Goal: Check status: Check status

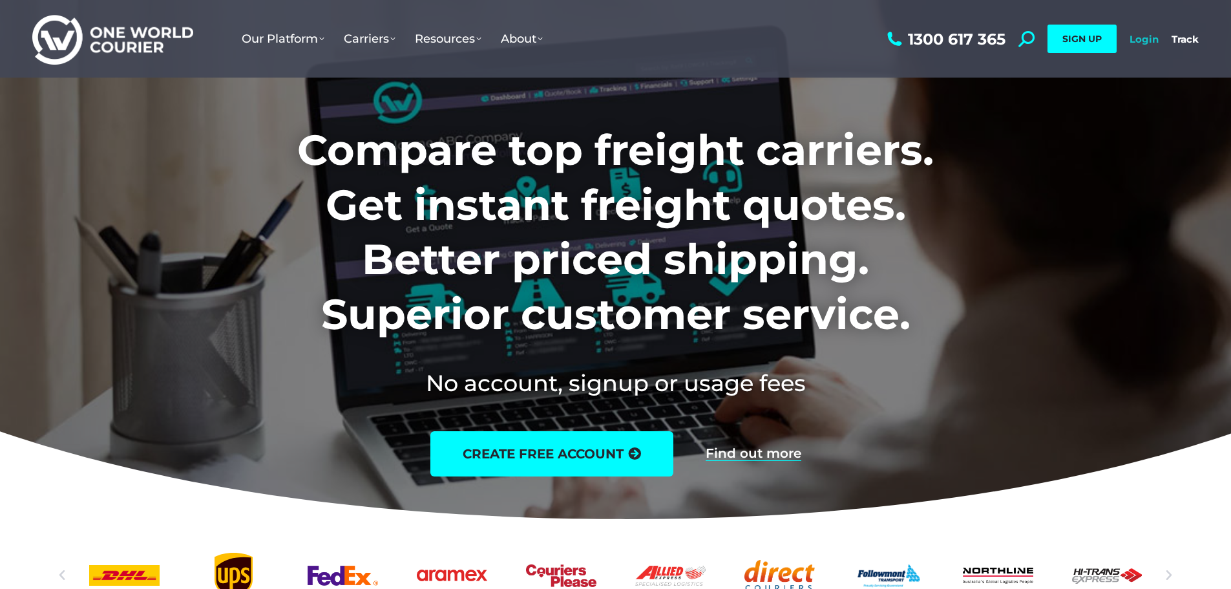
click at [1143, 33] on link "Login" at bounding box center [1144, 39] width 29 height 12
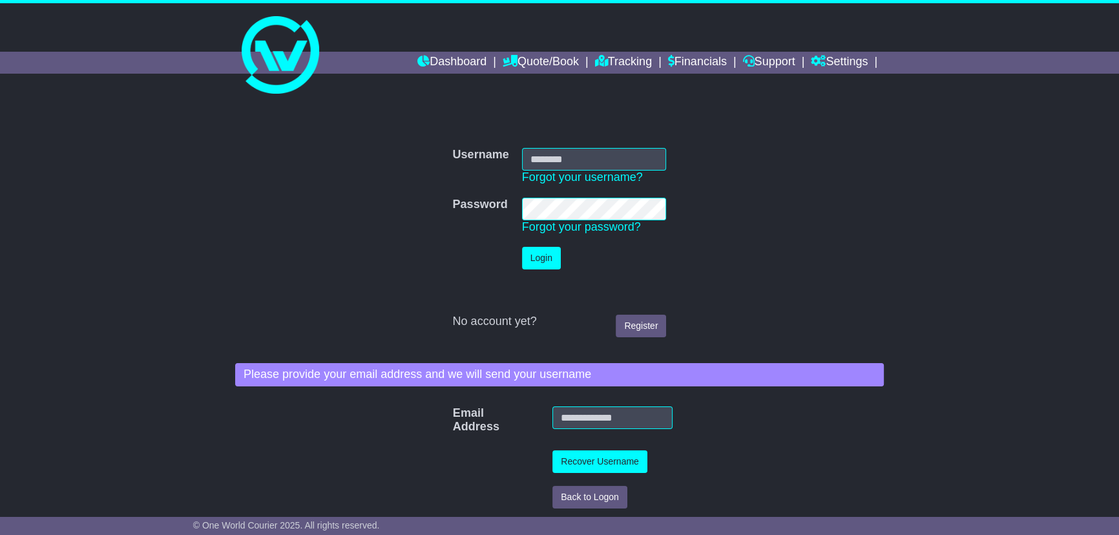
type input "**********"
click at [536, 262] on button "Login" at bounding box center [541, 258] width 39 height 23
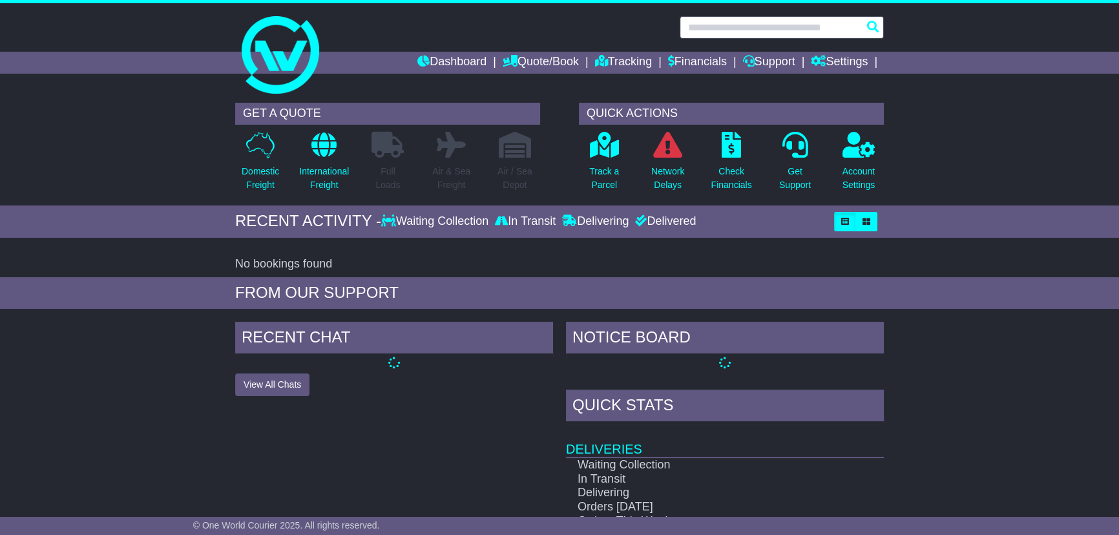
click at [724, 31] on input "text" at bounding box center [782, 27] width 204 height 23
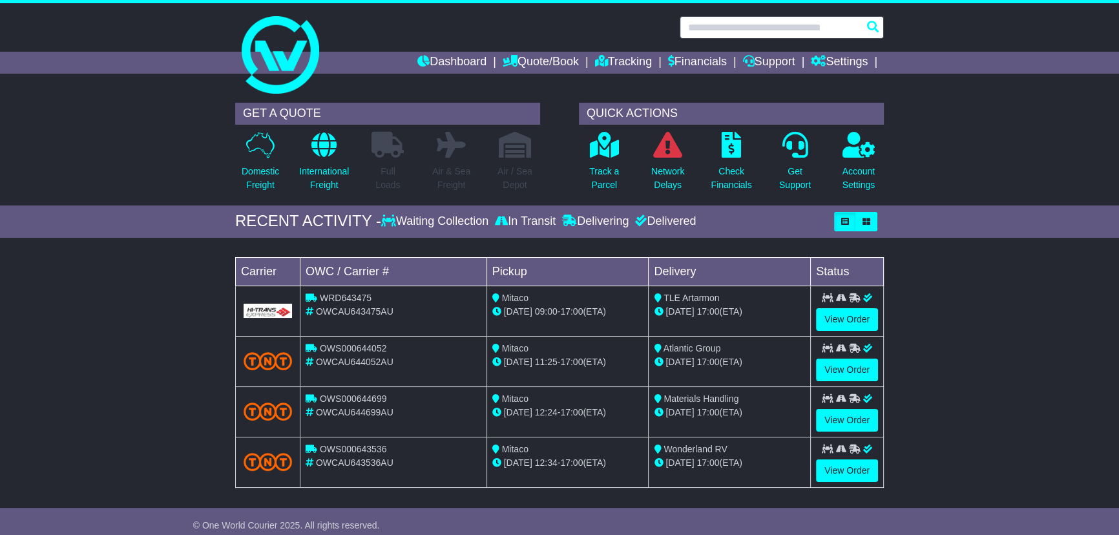
paste input "**********"
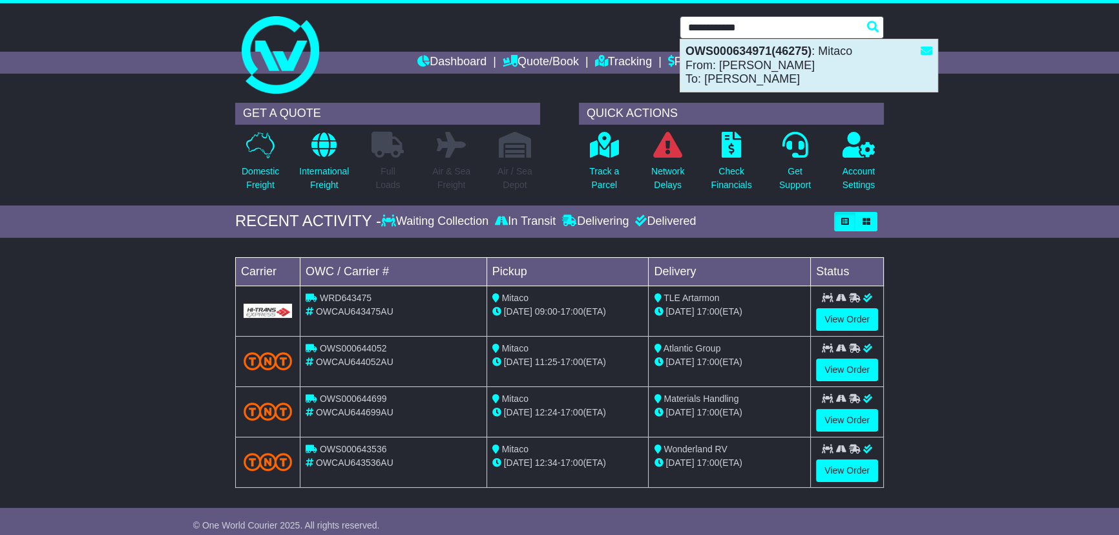
click at [756, 57] on strong "OWS000634971(46275)" at bounding box center [749, 51] width 126 height 13
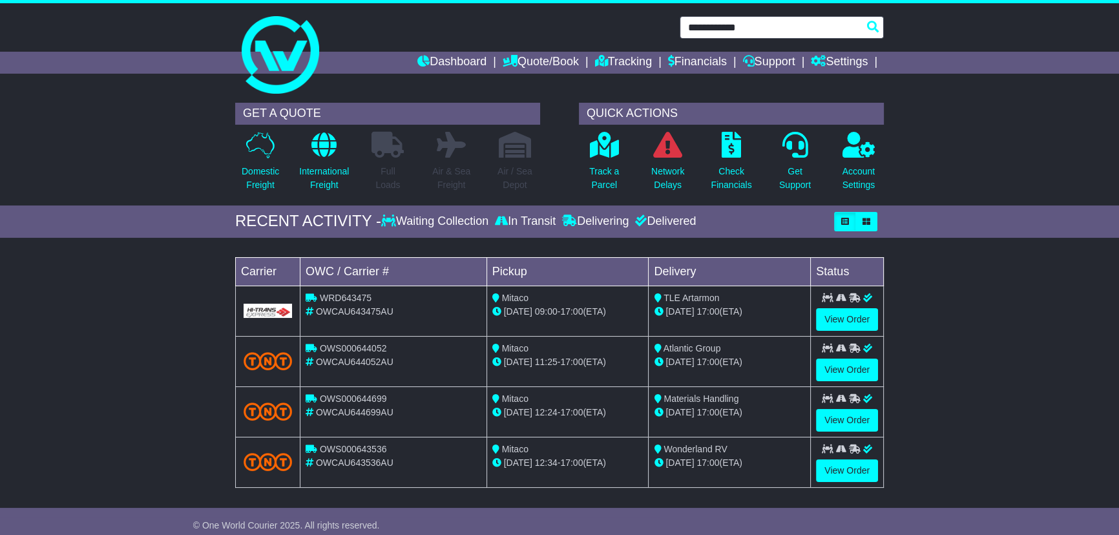
type input "**********"
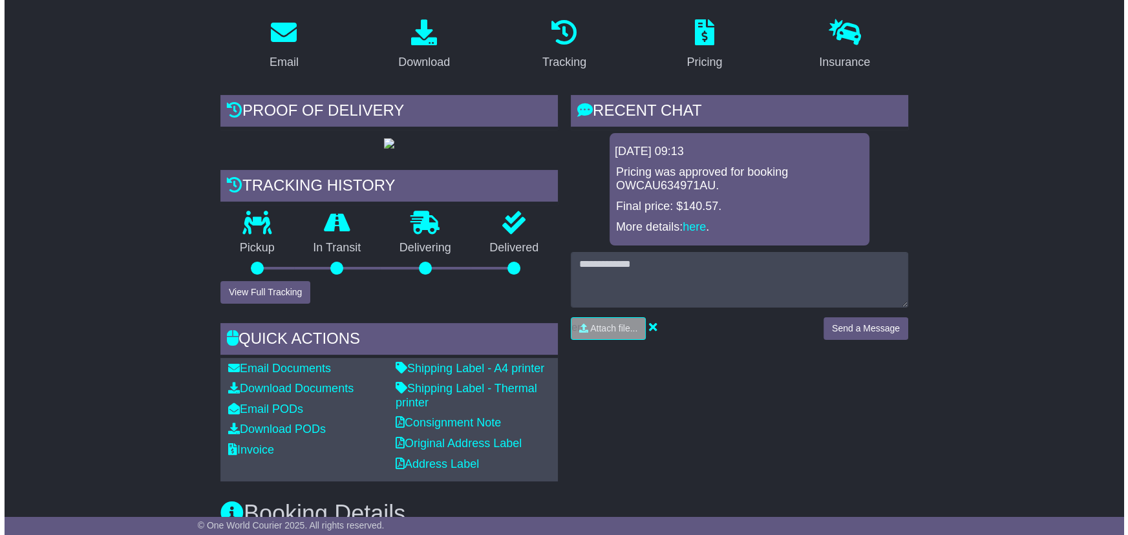
scroll to position [235, 0]
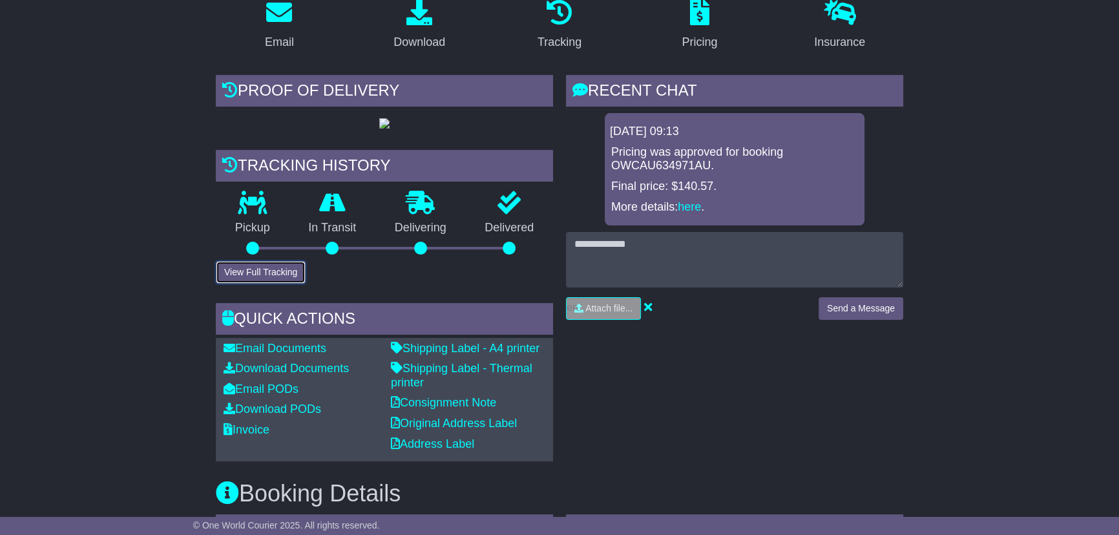
click at [271, 284] on button "View Full Tracking" at bounding box center [261, 272] width 90 height 23
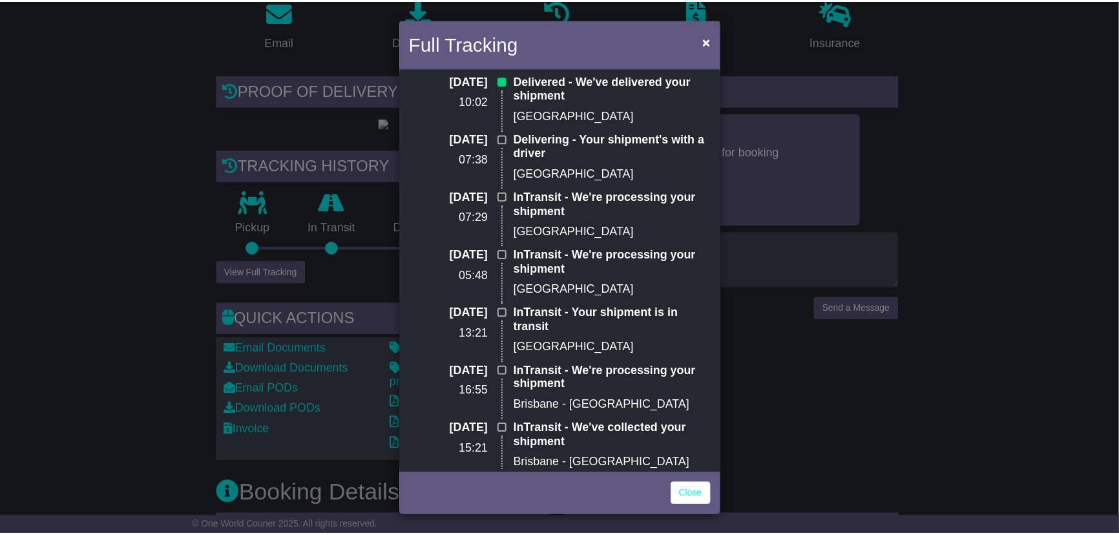
scroll to position [0, 0]
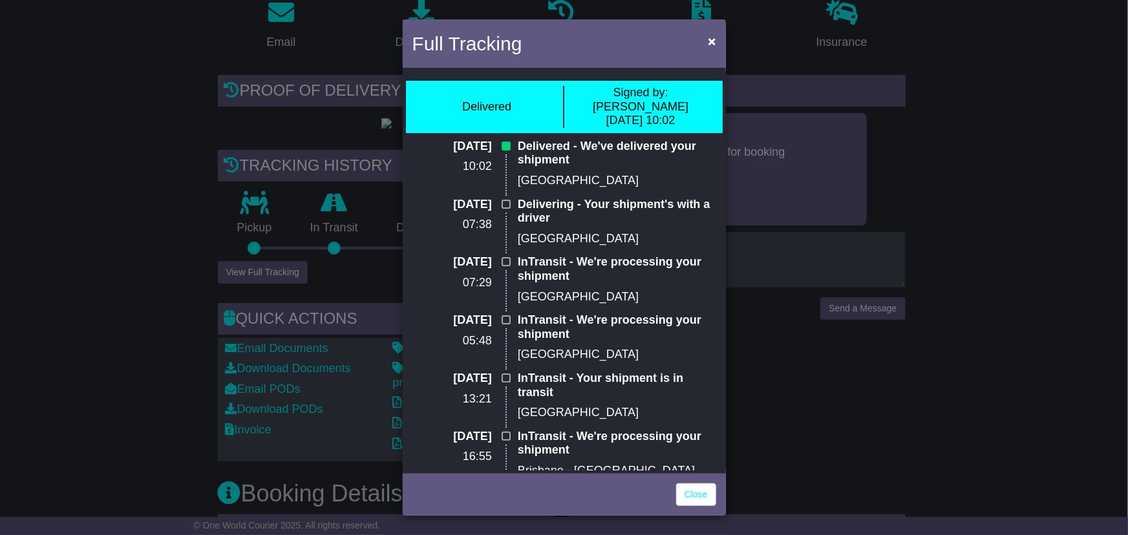
click at [915, 390] on div "Full Tracking × Delivered Signed by: Fred 21 Aug 2025 10:02 21 Aug 2025 10:02 D…" at bounding box center [564, 267] width 1128 height 535
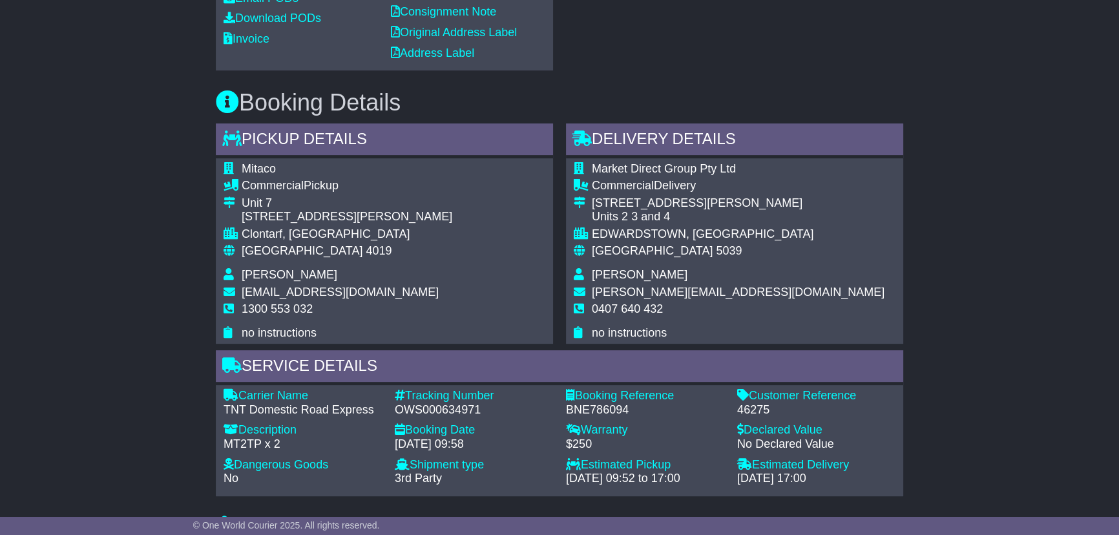
scroll to position [646, 0]
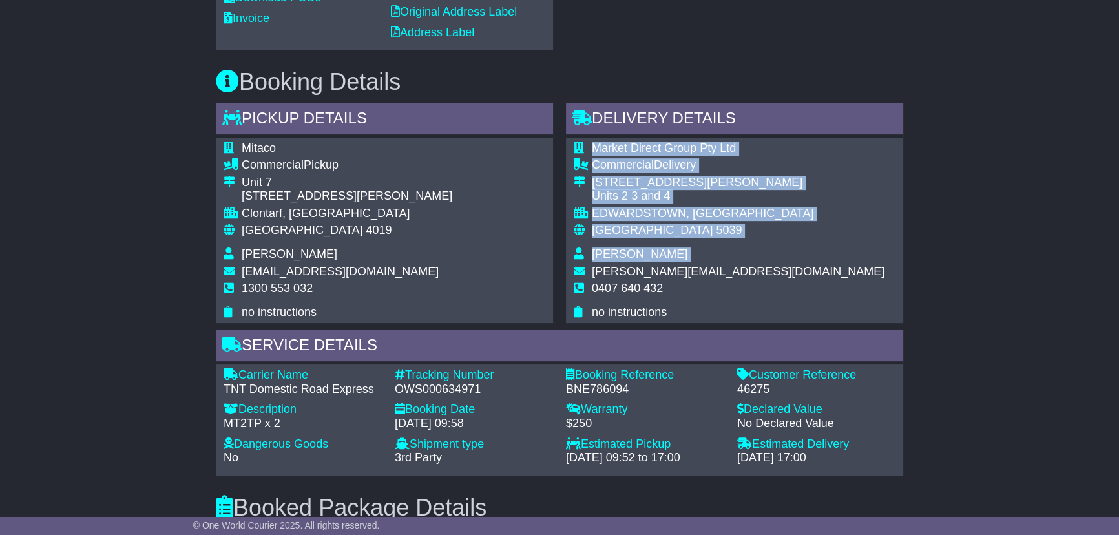
drag, startPoint x: 761, startPoint y: 316, endPoint x: 591, endPoint y: 320, distance: 170.0
click at [591, 320] on div "Market Direct Group Pty Ltd Commercial Delivery 32-50 Weaver Street Units 2 3 a…" at bounding box center [734, 231] width 337 height 186
click at [781, 324] on div "Market Direct Group Pty Ltd Commercial Delivery 32-50 Weaver Street Units 2 3 a…" at bounding box center [734, 231] width 337 height 186
drag, startPoint x: 755, startPoint y: 322, endPoint x: 594, endPoint y: 315, distance: 161.7
click at [594, 315] on div "Market Direct Group Pty Ltd Commercial Delivery 32-50 Weaver Street Units 2 3 a…" at bounding box center [734, 231] width 337 height 186
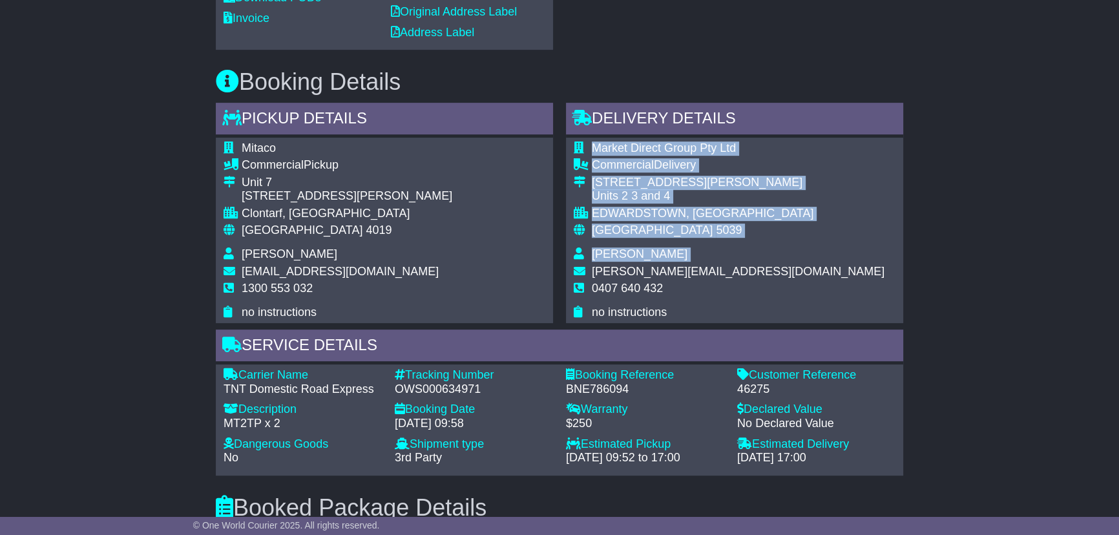
drag, startPoint x: 593, startPoint y: 321, endPoint x: 750, endPoint y: 320, distance: 156.4
click at [750, 320] on div "Market Direct Group Pty Ltd Commercial Delivery 32-50 Weaver Street Units 2 3 a…" at bounding box center [734, 231] width 337 height 186
drag, startPoint x: 786, startPoint y: 317, endPoint x: 763, endPoint y: 324, distance: 23.5
click at [786, 317] on div "Market Direct Group Pty Ltd Commercial Delivery 32-50 Weaver Street Units 2 3 a…" at bounding box center [734, 231] width 337 height 186
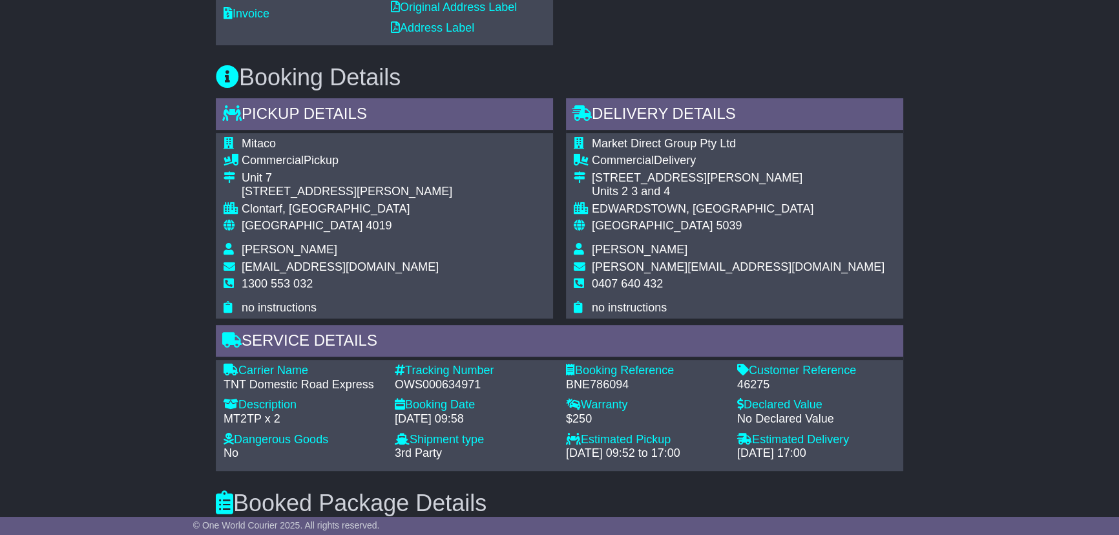
scroll to position [624, 0]
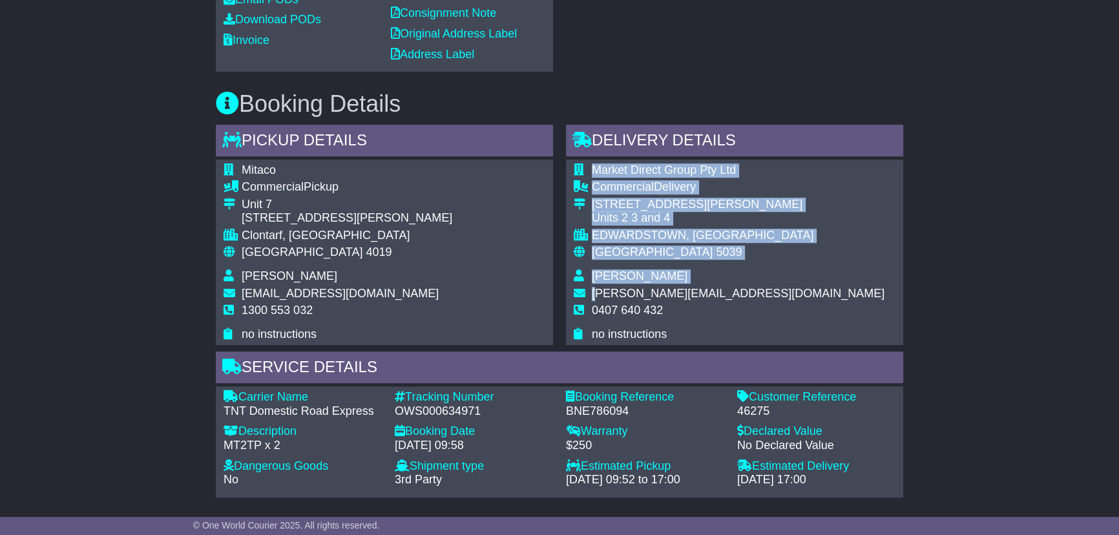
drag, startPoint x: 659, startPoint y: 344, endPoint x: 596, endPoint y: 338, distance: 63.7
click at [596, 338] on div "Market Direct Group Pty Ltd Commercial Delivery 32-50 Weaver Street Units 2 3 a…" at bounding box center [734, 253] width 337 height 186
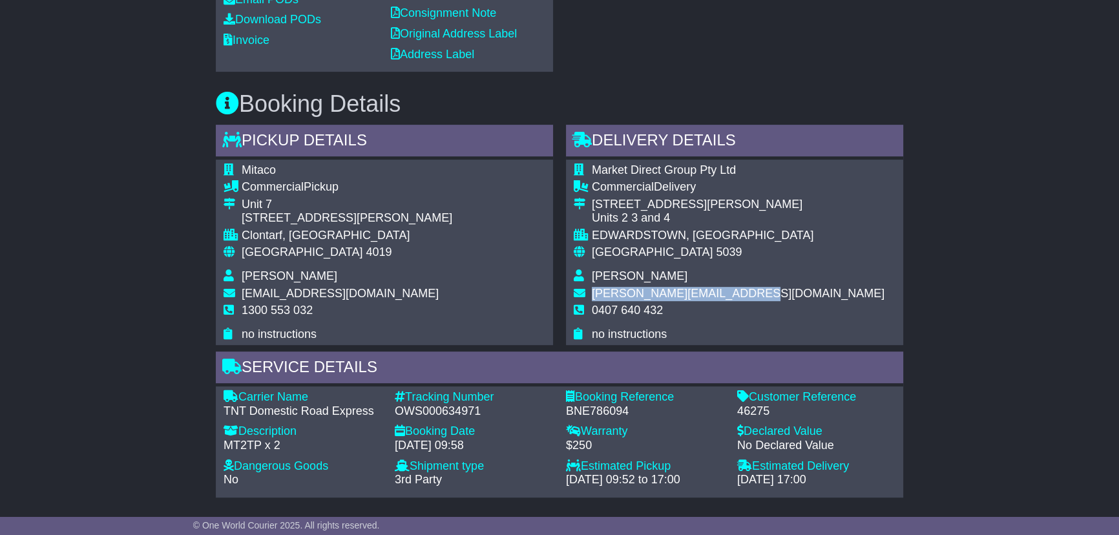
drag, startPoint x: 593, startPoint y: 340, endPoint x: 744, endPoint y: 342, distance: 151.2
click at [744, 300] on span "susanv@marketdirect.com.au" at bounding box center [738, 293] width 293 height 13
copy span "susanv@marketdirect.com.au"
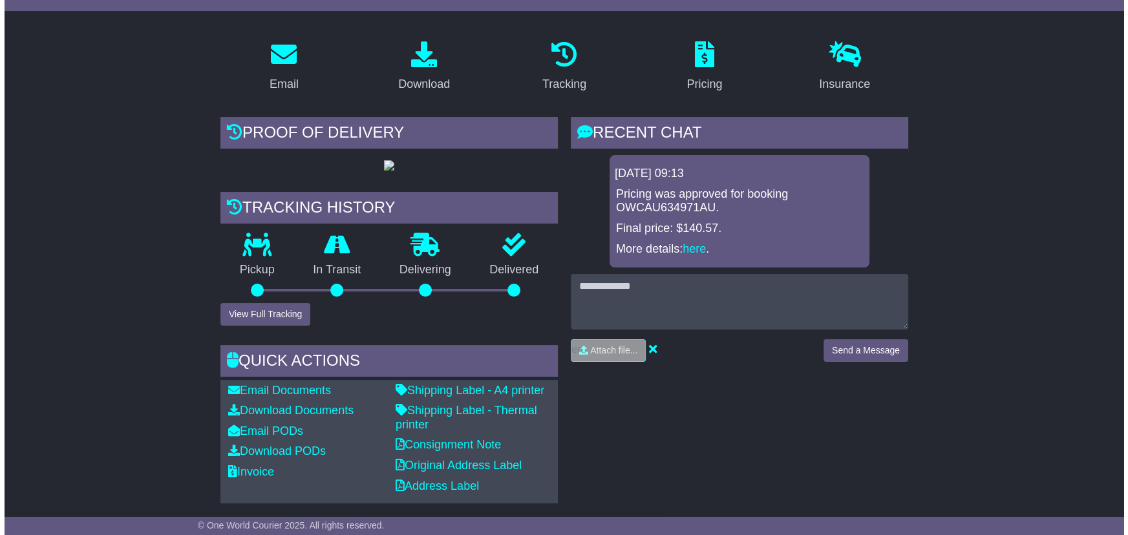
scroll to position [213, 0]
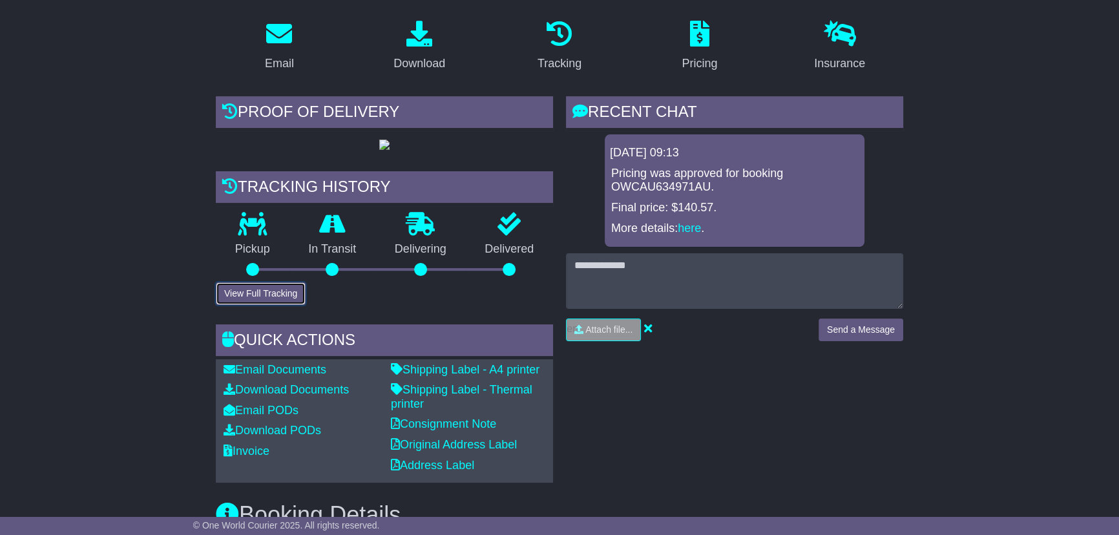
click at [254, 305] on button "View Full Tracking" at bounding box center [261, 293] width 90 height 23
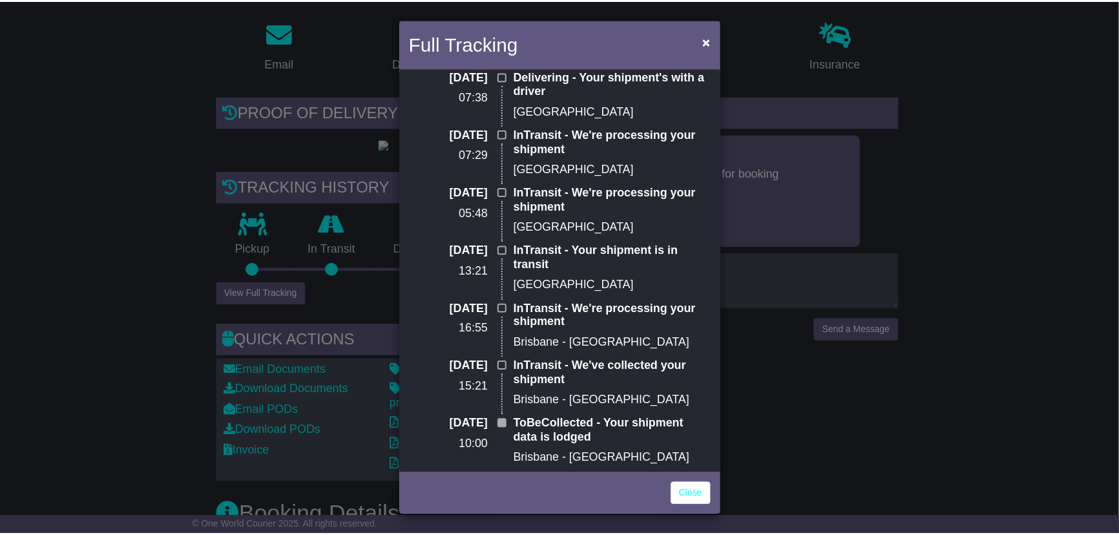
scroll to position [0, 0]
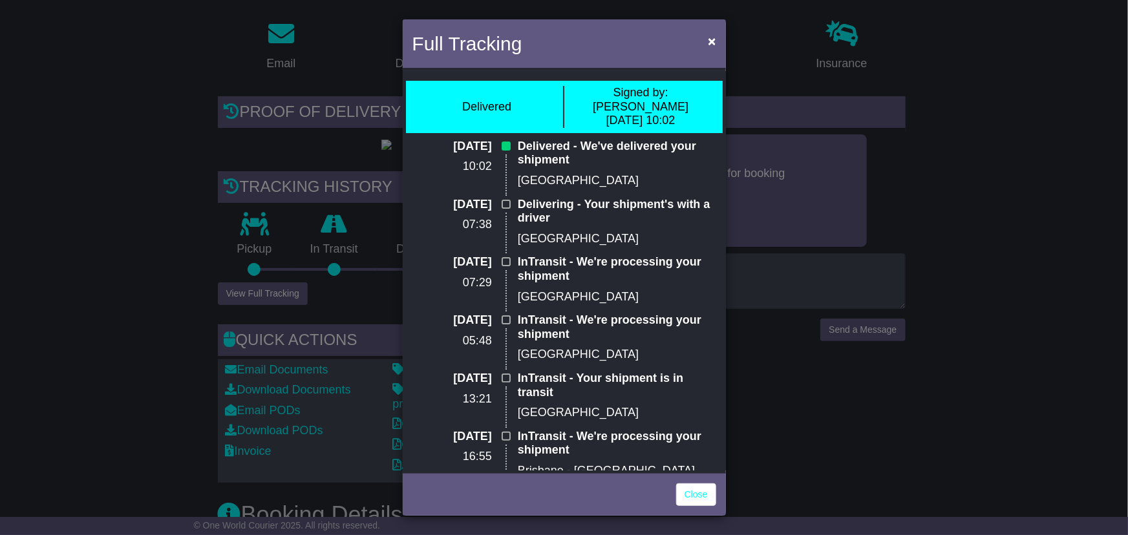
click at [67, 164] on div "Full Tracking × Delivered Signed by: Fred 21 Aug 2025 10:02 21 Aug 2025 10:02 D…" at bounding box center [564, 267] width 1128 height 535
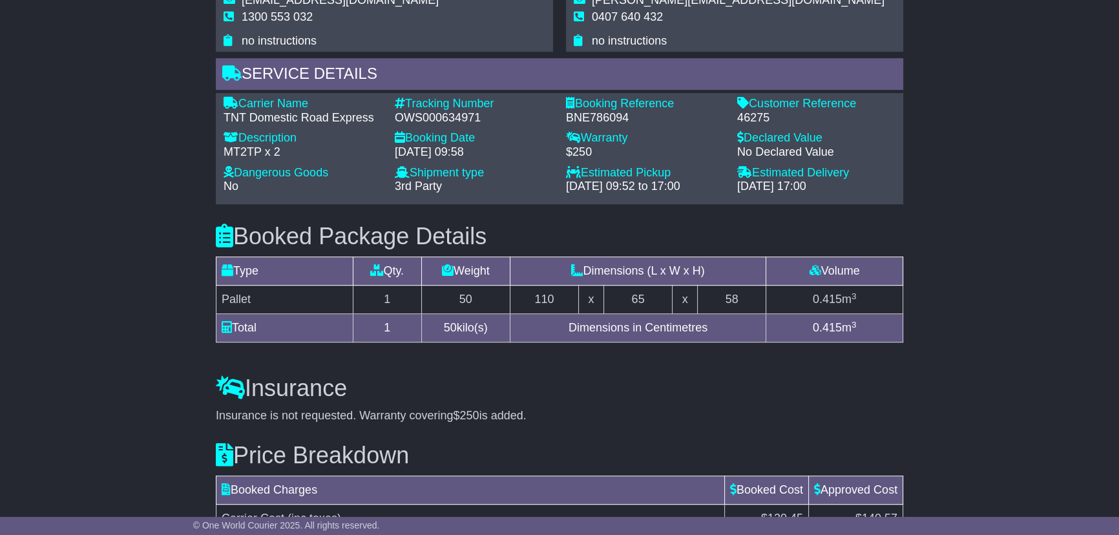
scroll to position [860, 0]
